Goal: Task Accomplishment & Management: Use online tool/utility

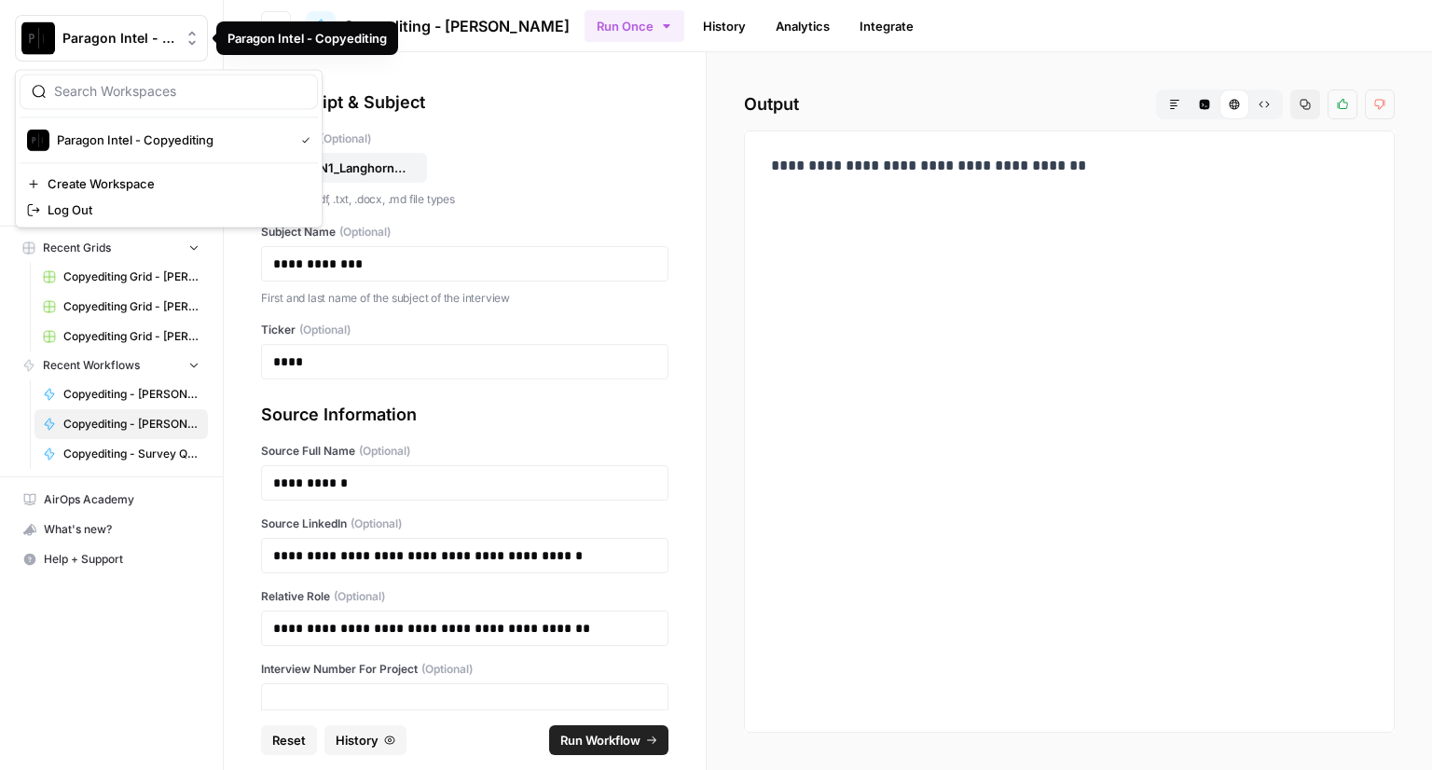
click at [82, 36] on span "Paragon Intel - Copyediting" at bounding box center [118, 38] width 113 height 19
click at [101, 141] on span "Paragon Intel - Copyediting" at bounding box center [171, 139] width 229 height 19
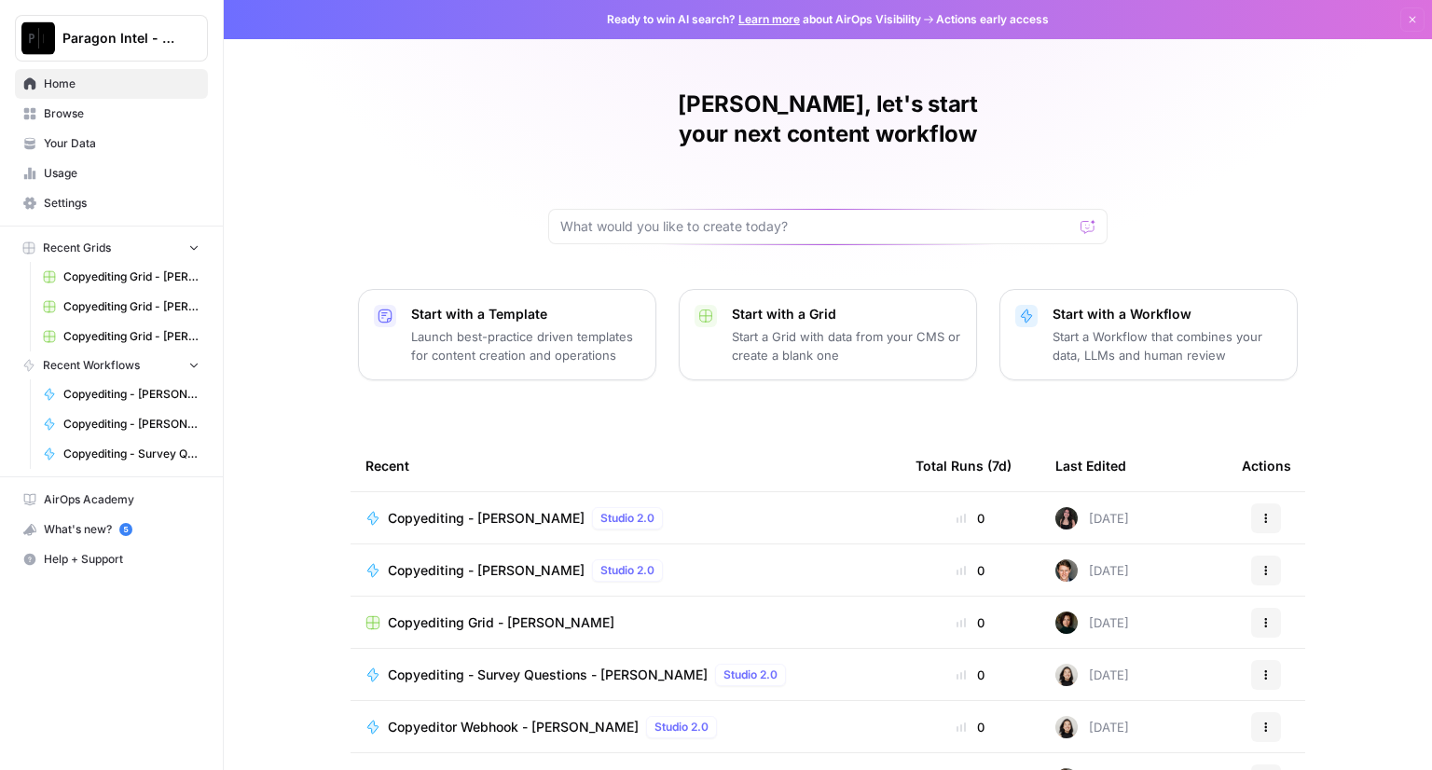
click at [487, 509] on span "Copyediting - [PERSON_NAME]" at bounding box center [486, 518] width 197 height 19
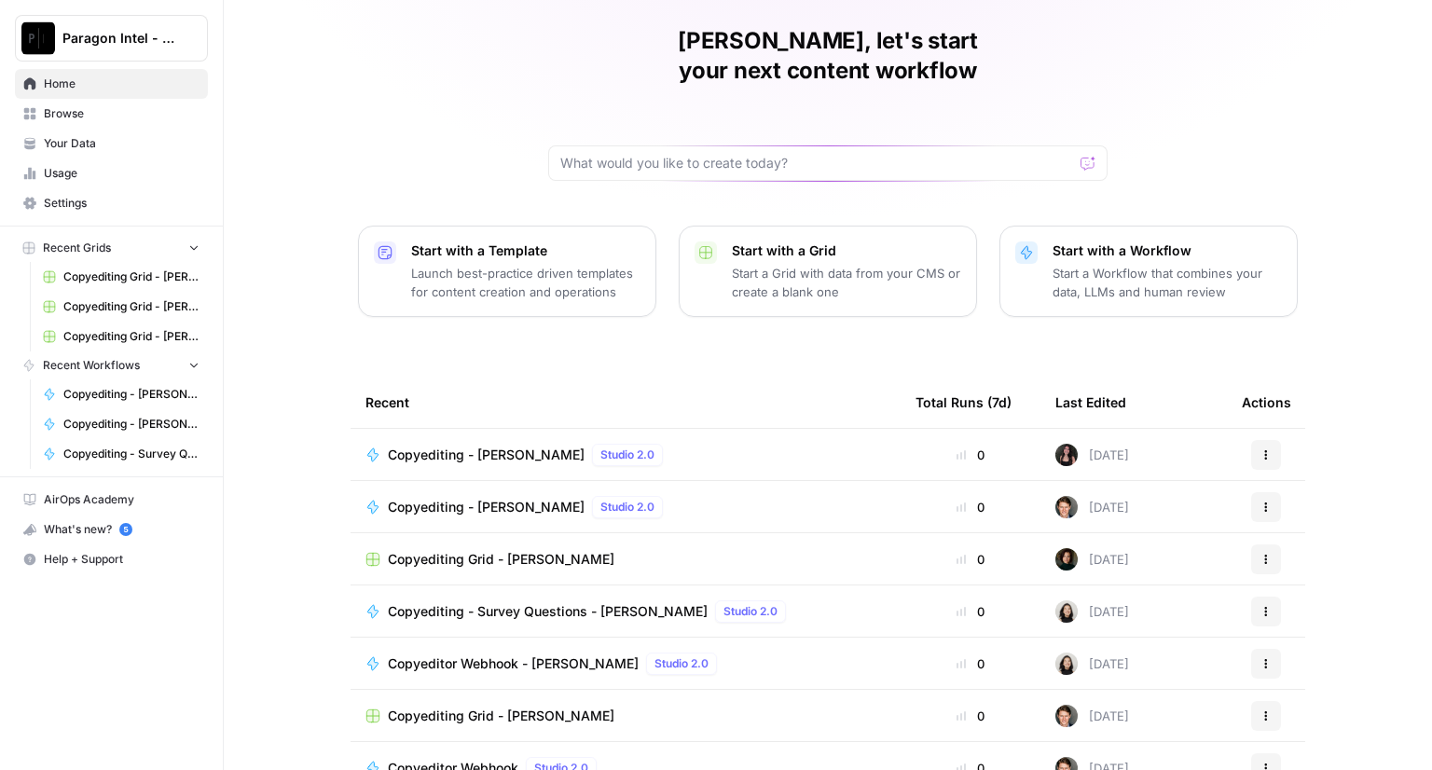
scroll to position [63, 0]
click at [455, 696] on td "Copyediting Grid - [PERSON_NAME]" at bounding box center [625, 715] width 550 height 51
click at [452, 706] on span "Copyediting Grid - [PERSON_NAME]" at bounding box center [501, 715] width 226 height 19
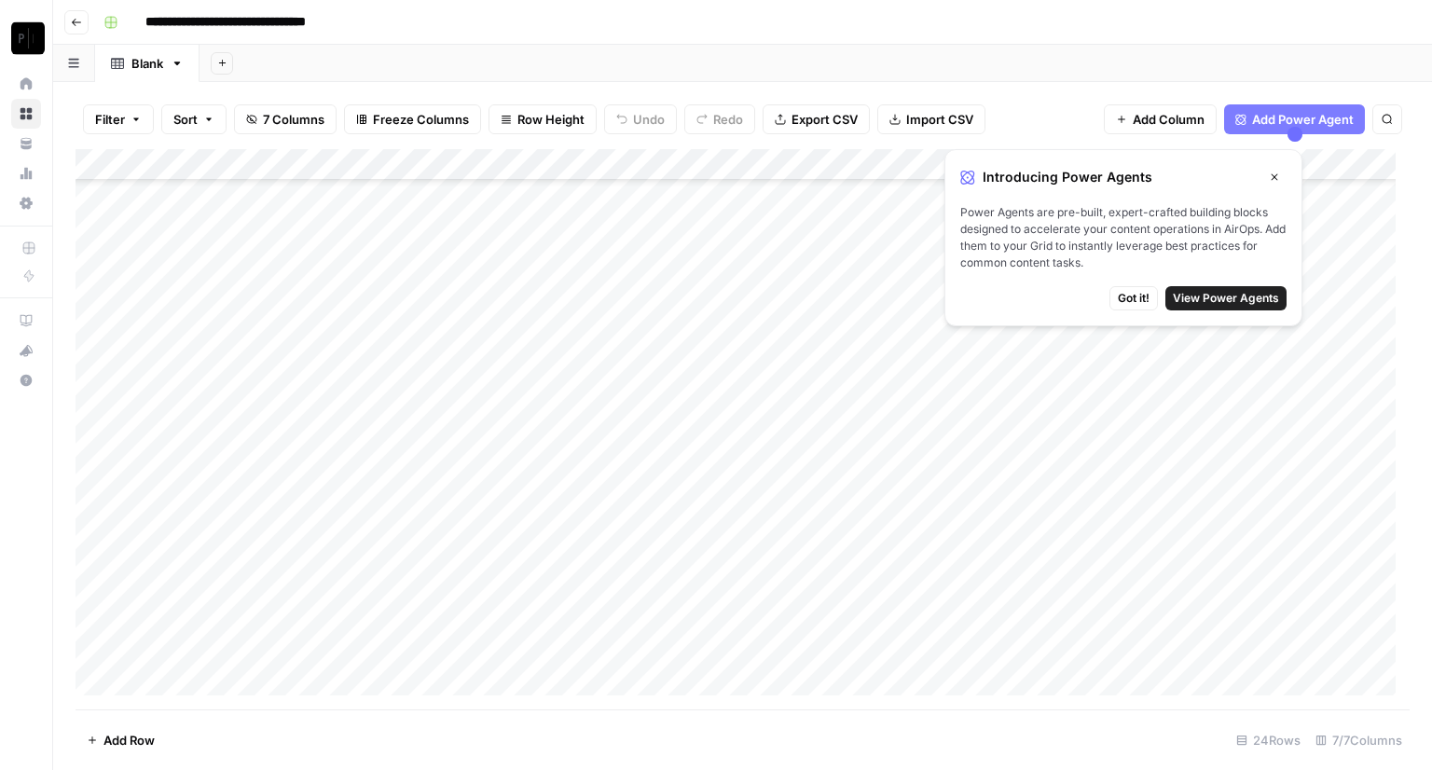
scroll to position [276, 0]
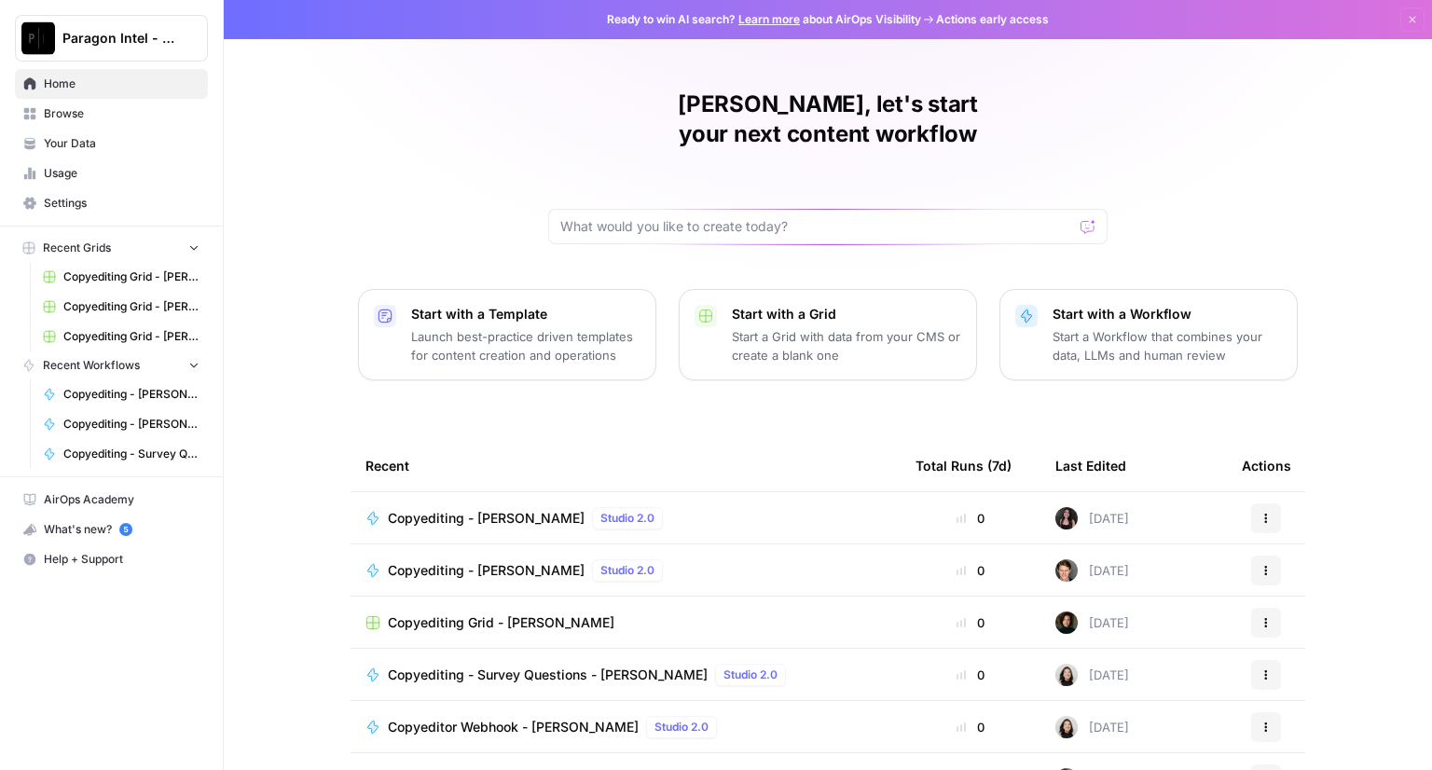
click at [509, 509] on span "Copyediting - [PERSON_NAME]" at bounding box center [486, 518] width 197 height 19
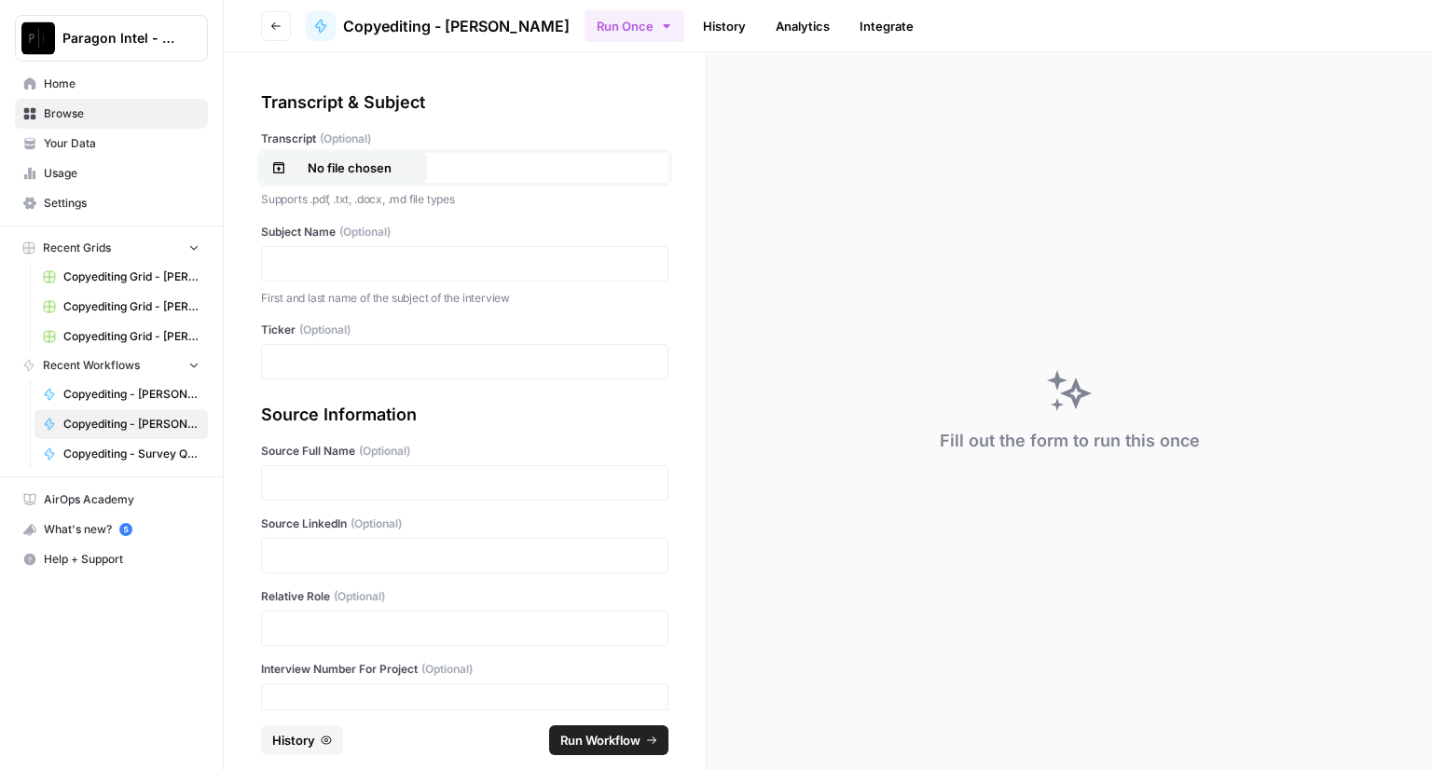
click at [358, 165] on p "No file chosen" at bounding box center [349, 167] width 119 height 19
click at [347, 168] on p "No file chosen" at bounding box center [349, 167] width 119 height 19
click at [360, 273] on div at bounding box center [464, 263] width 407 height 35
click at [351, 266] on p at bounding box center [464, 263] width 383 height 19
click at [308, 486] on p at bounding box center [464, 482] width 383 height 19
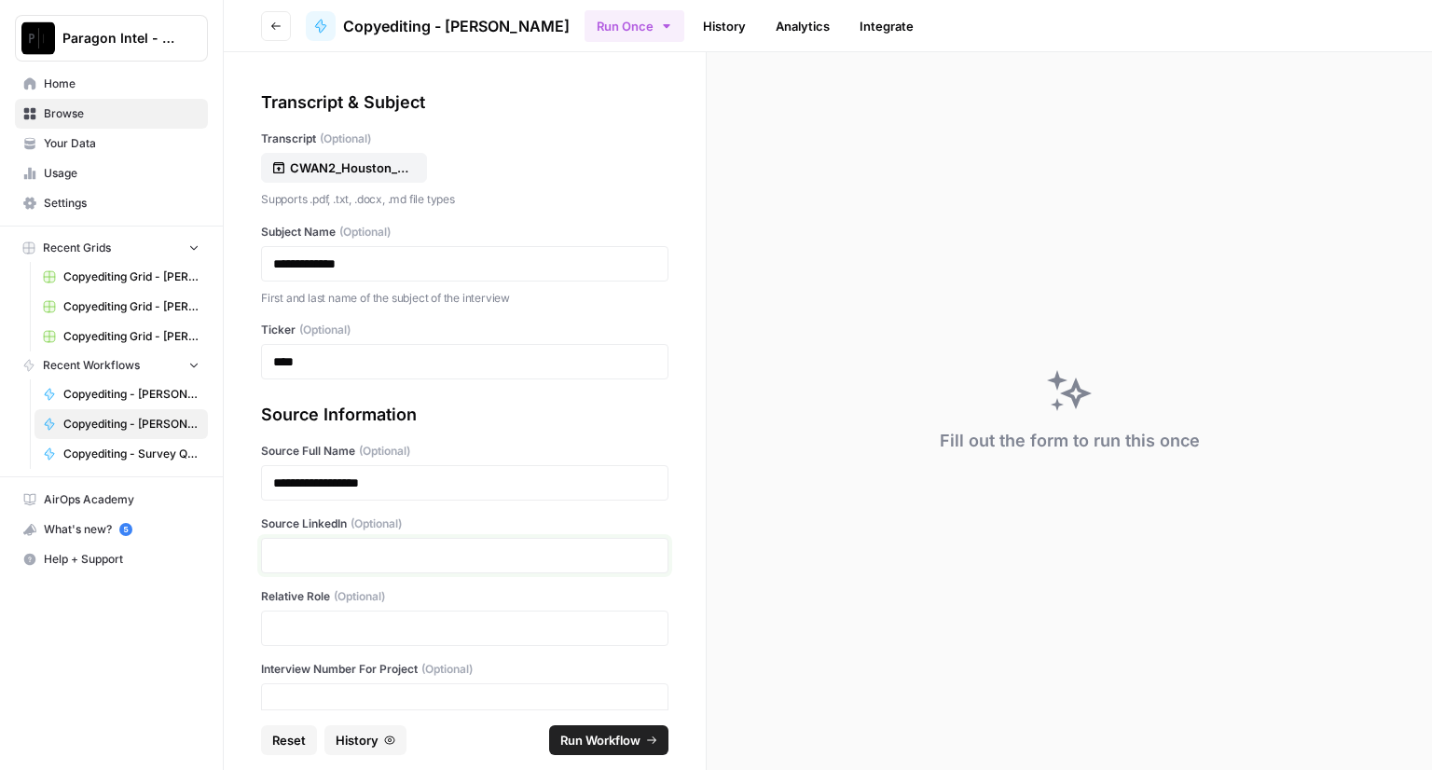
click at [293, 556] on p at bounding box center [464, 555] width 383 height 19
click at [313, 624] on p at bounding box center [464, 628] width 383 height 19
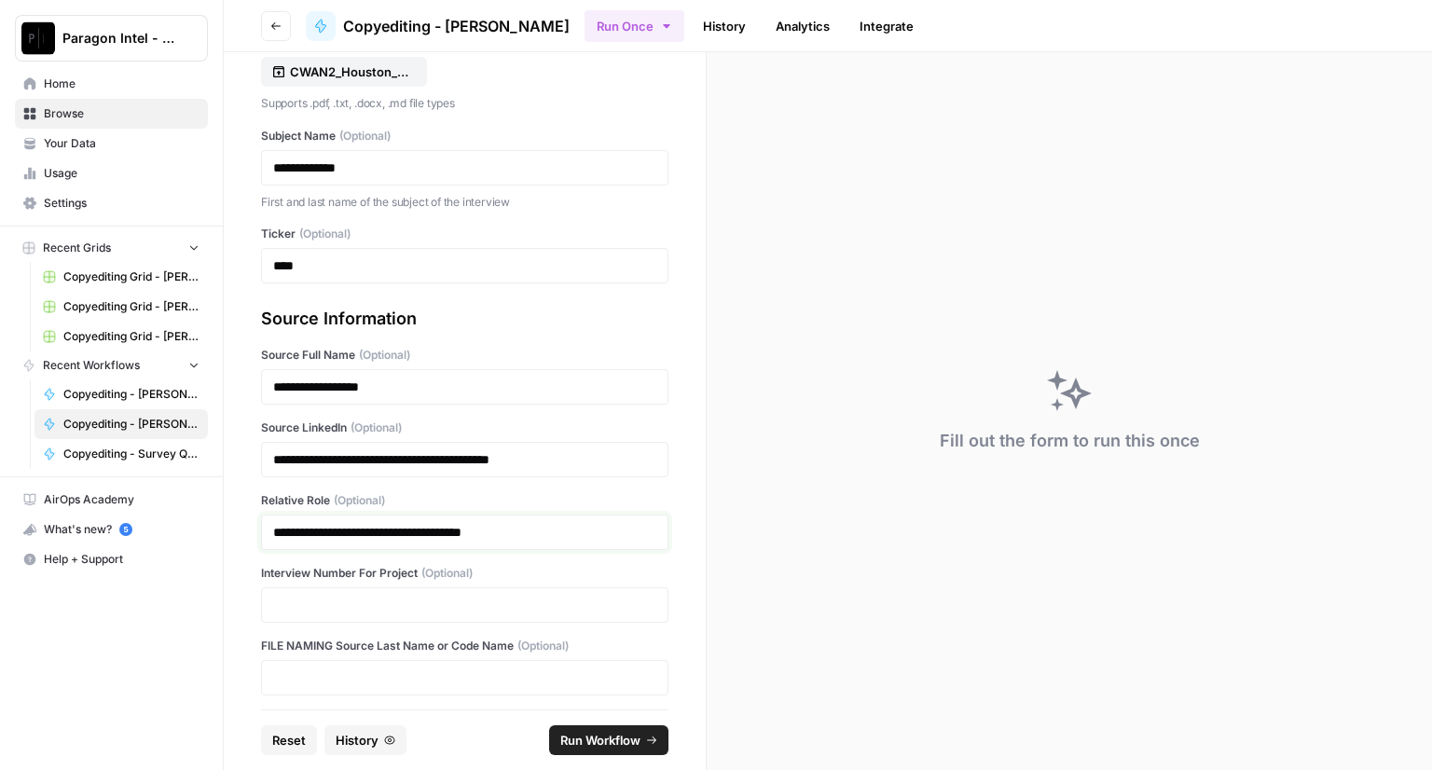
scroll to position [102, 0]
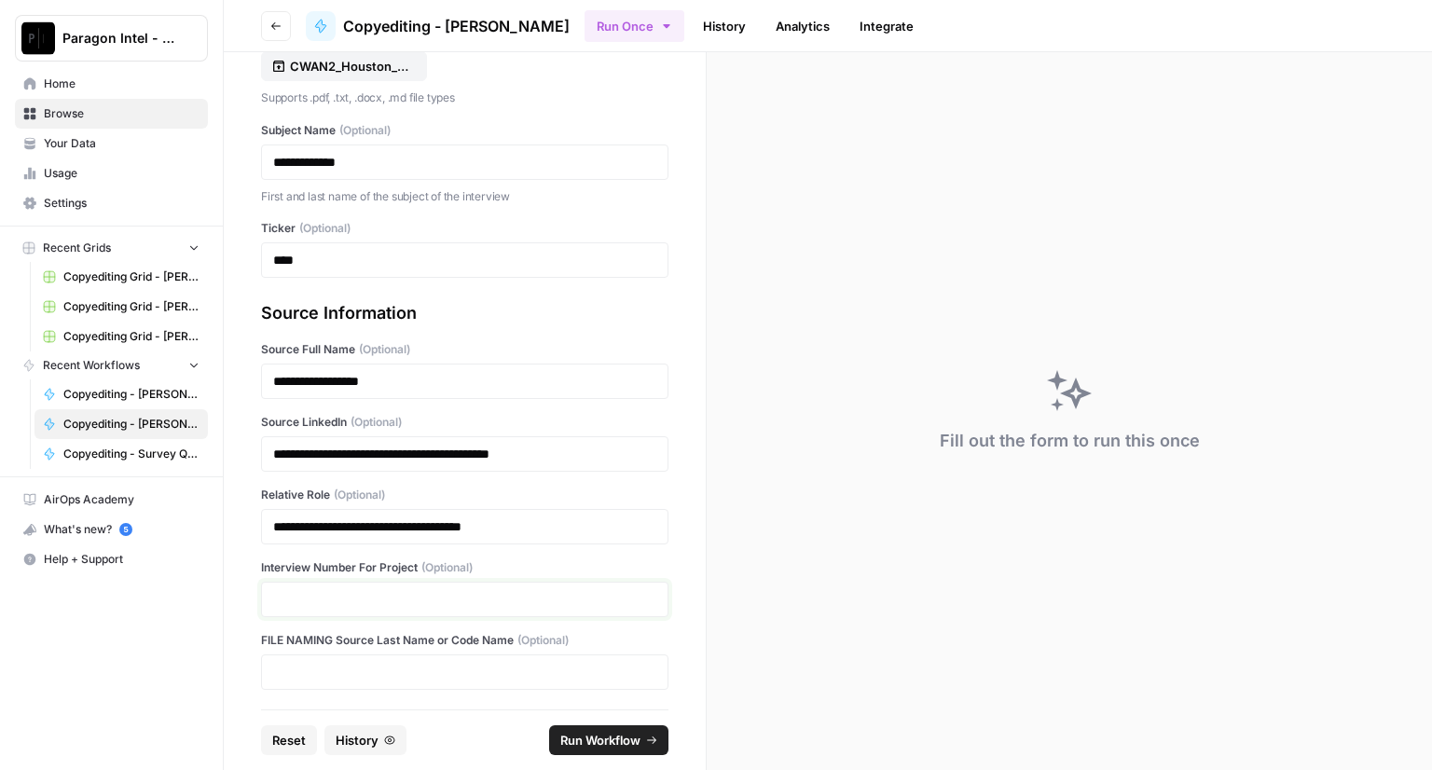
click at [302, 598] on p at bounding box center [464, 599] width 383 height 19
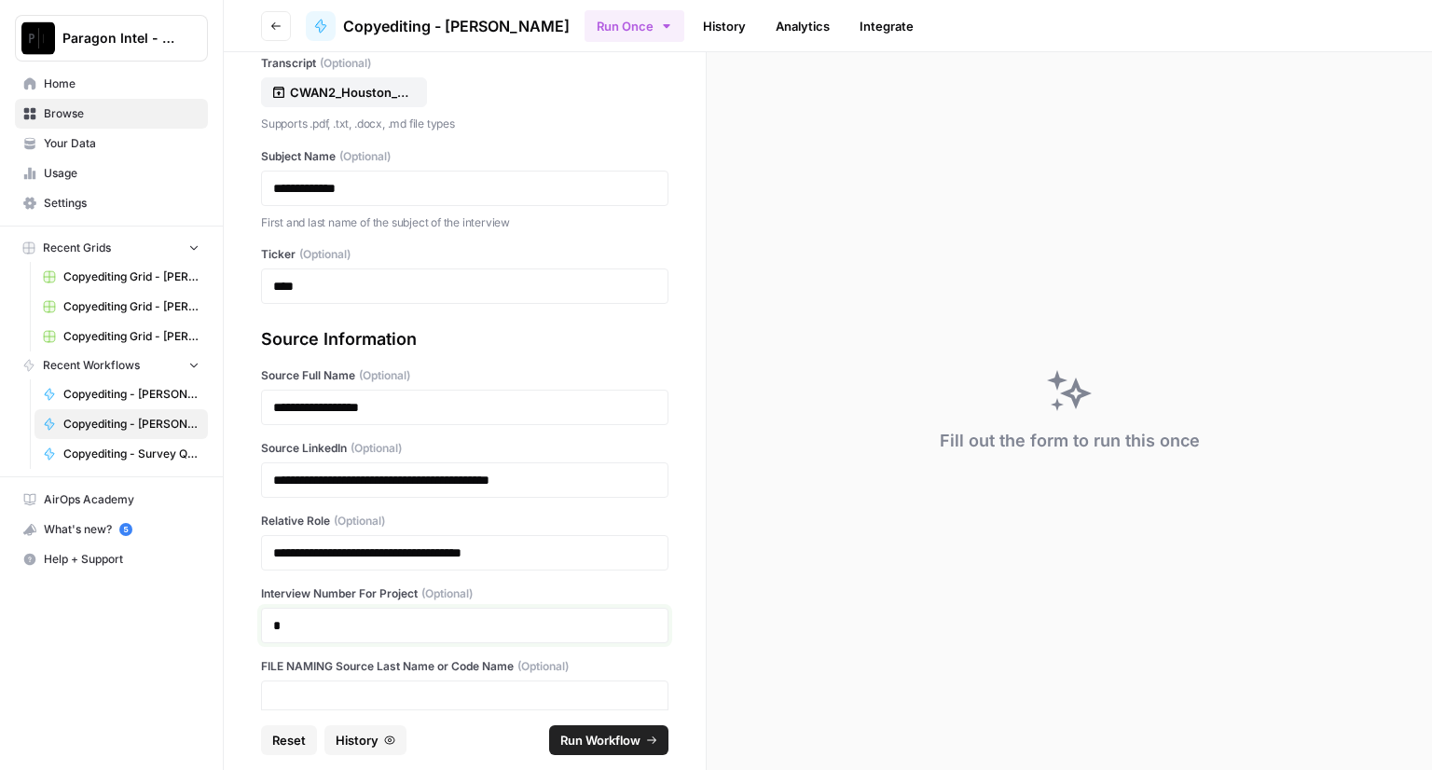
scroll to position [0, 0]
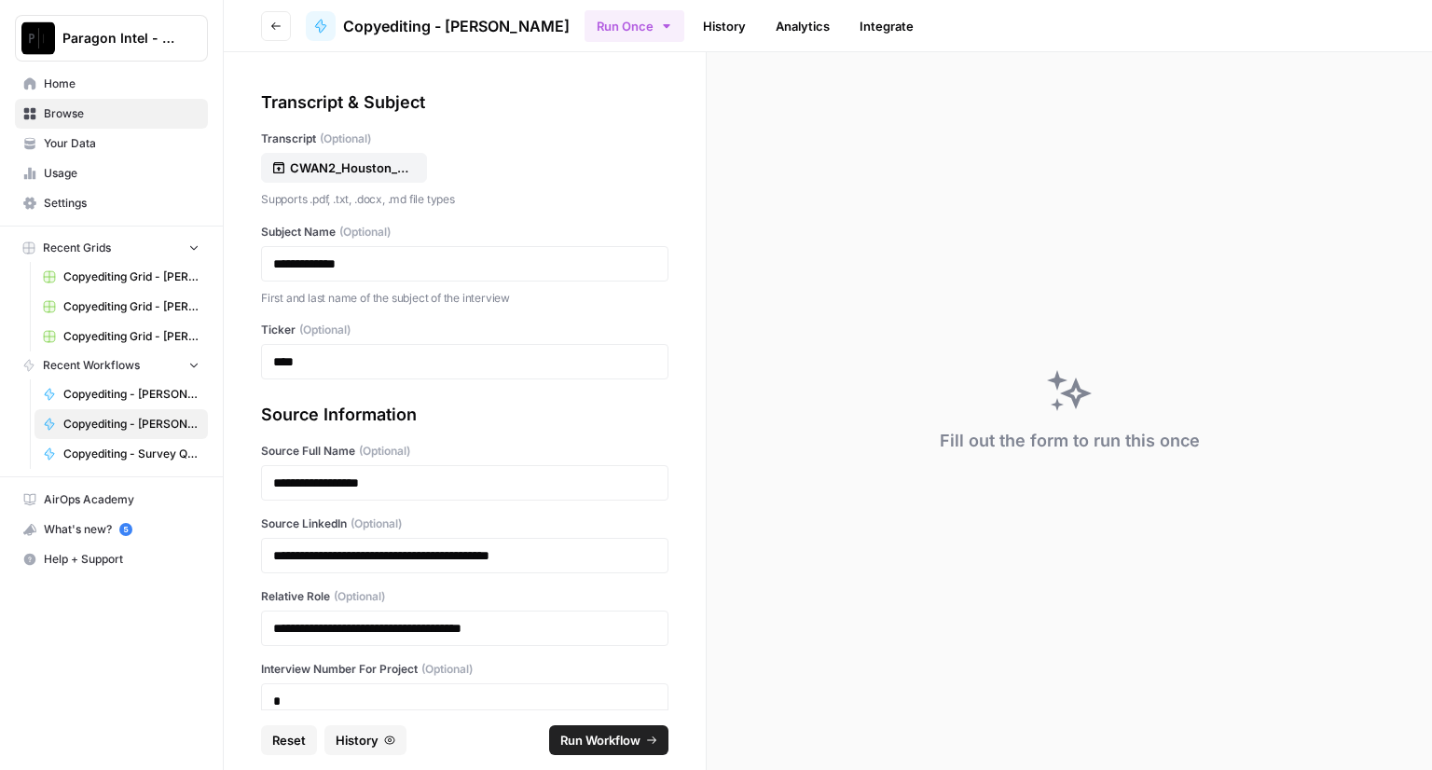
click at [583, 748] on span "Run Workflow" at bounding box center [600, 740] width 80 height 19
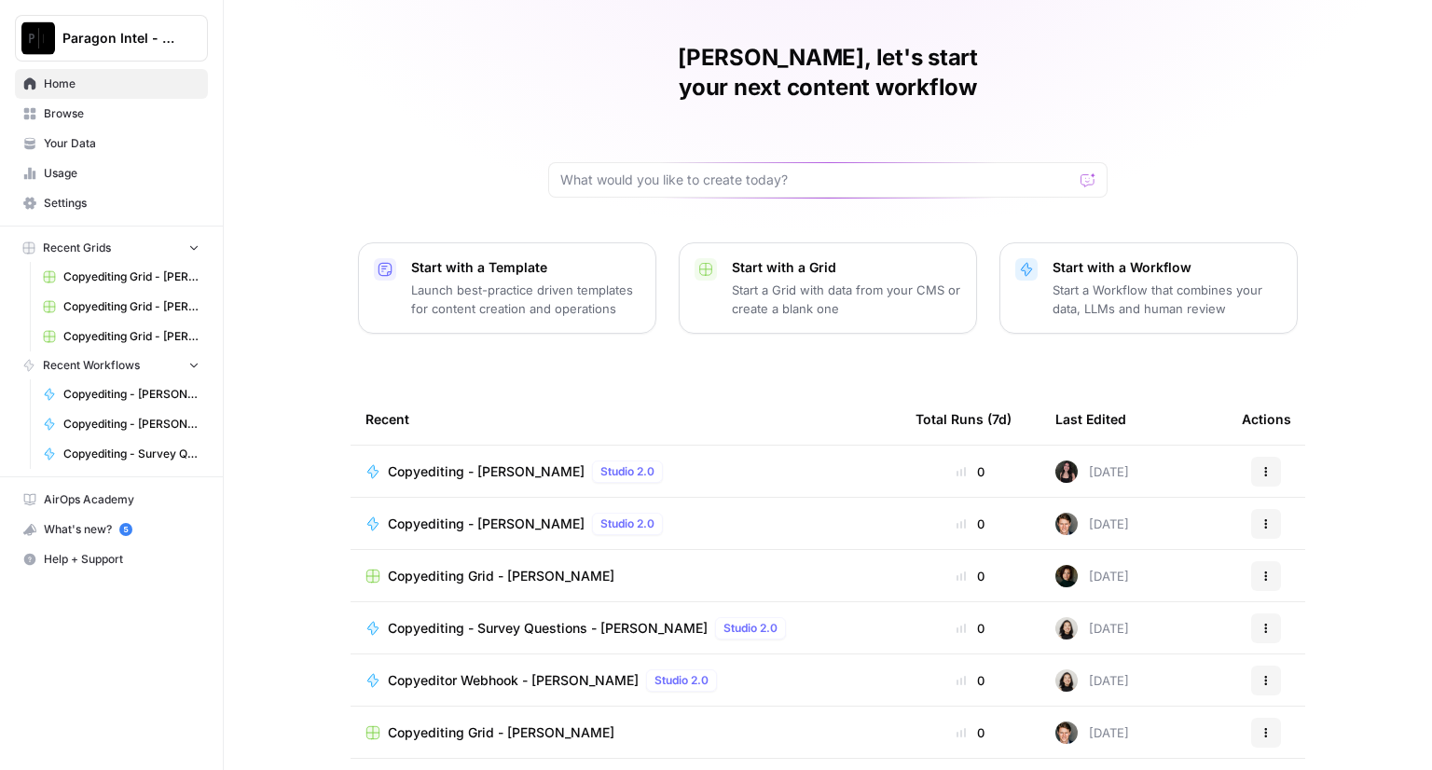
scroll to position [48, 0]
click at [462, 721] on span "Copyediting Grid - [PERSON_NAME]" at bounding box center [501, 730] width 226 height 19
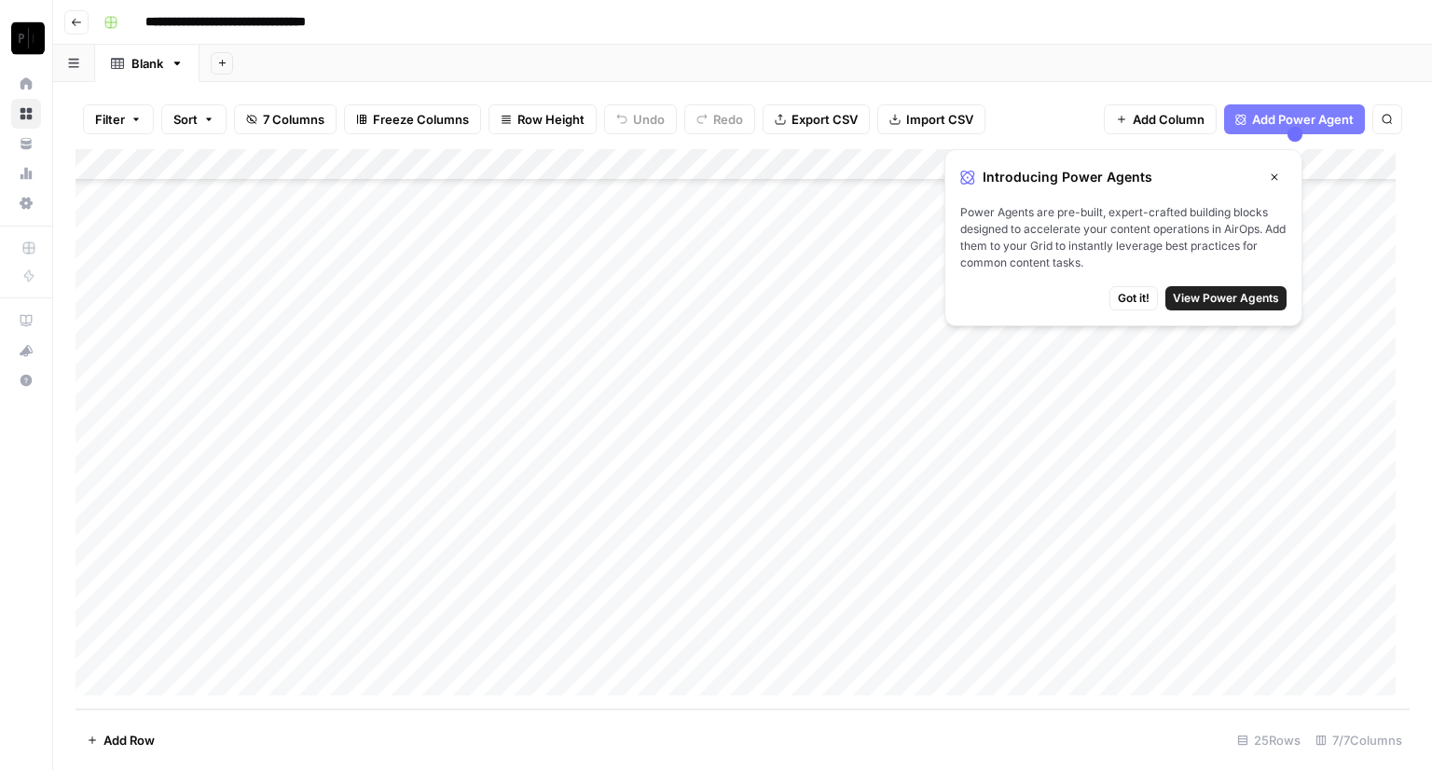
scroll to position [306, 0]
click at [1035, 651] on div "Add Column" at bounding box center [742, 429] width 1334 height 560
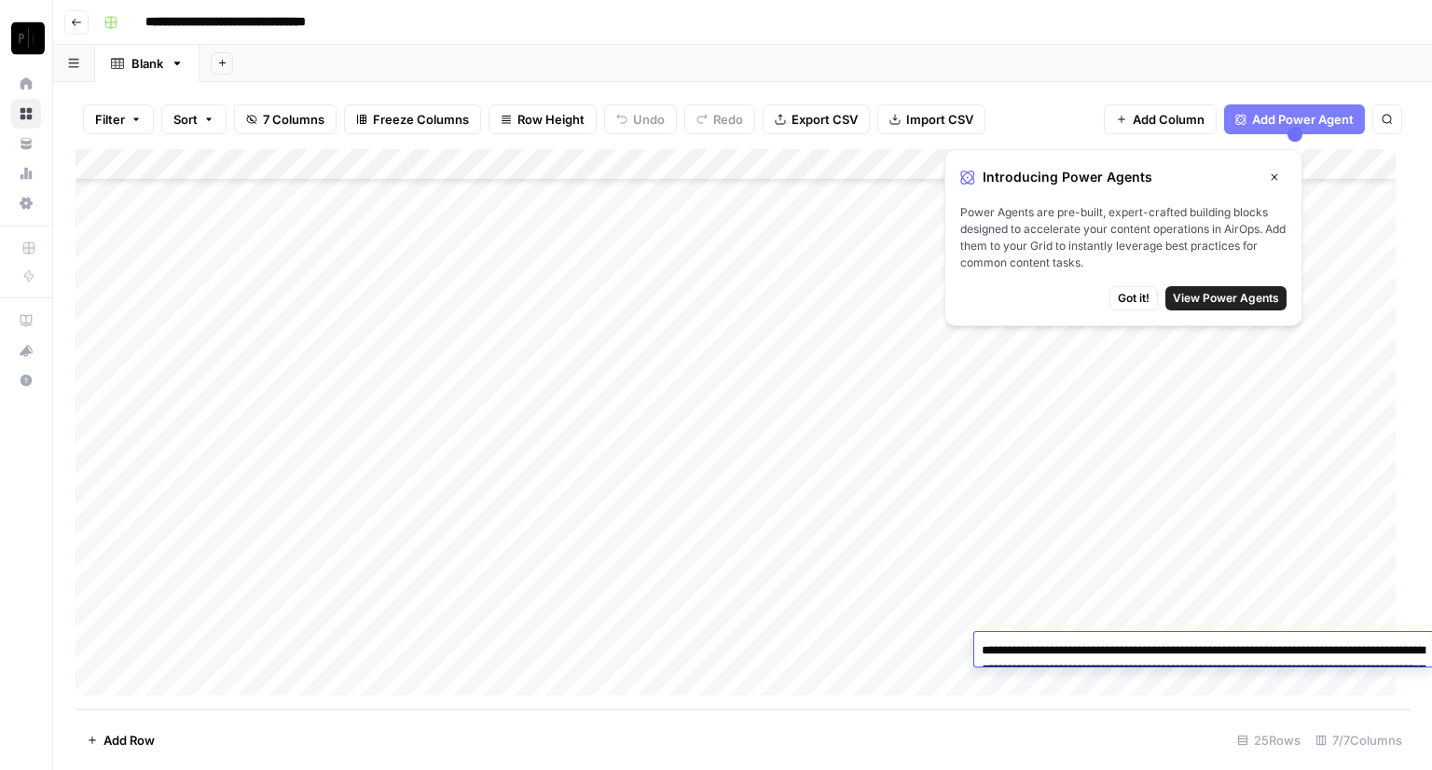
click at [1035, 651] on textarea "**********" at bounding box center [1203, 678] width 459 height 82
click at [1044, 666] on textarea "**********" at bounding box center [1193, 678] width 459 height 82
